Goal: Task Accomplishment & Management: Use online tool/utility

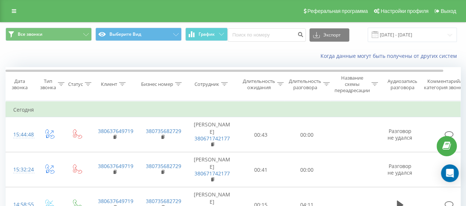
click at [324, 82] on icon at bounding box center [326, 84] width 7 height 4
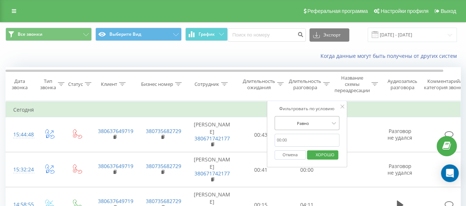
click at [319, 123] on div at bounding box center [302, 123] width 52 height 7
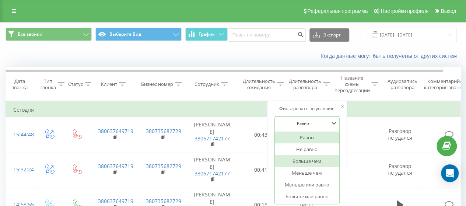
click at [313, 160] on font "Больше чем" at bounding box center [306, 161] width 29 height 7
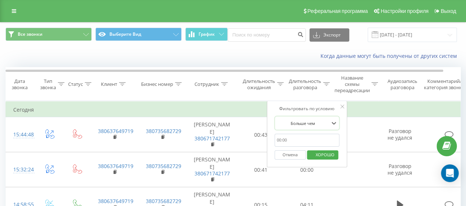
click at [283, 140] on input "text" at bounding box center [306, 140] width 65 height 13
type input "00:59"
click at [322, 153] on font "ХОРОШО" at bounding box center [324, 155] width 19 height 6
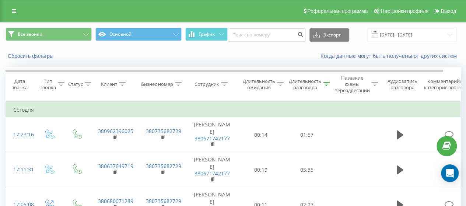
click at [121, 92] on th "Клиент" at bounding box center [115, 83] width 48 height 33
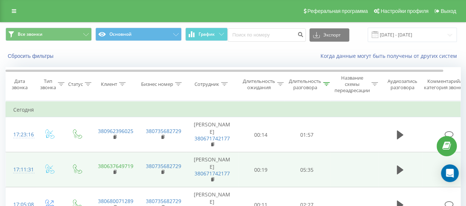
scroll to position [37, 0]
